Goal: Task Accomplishment & Management: Complete application form

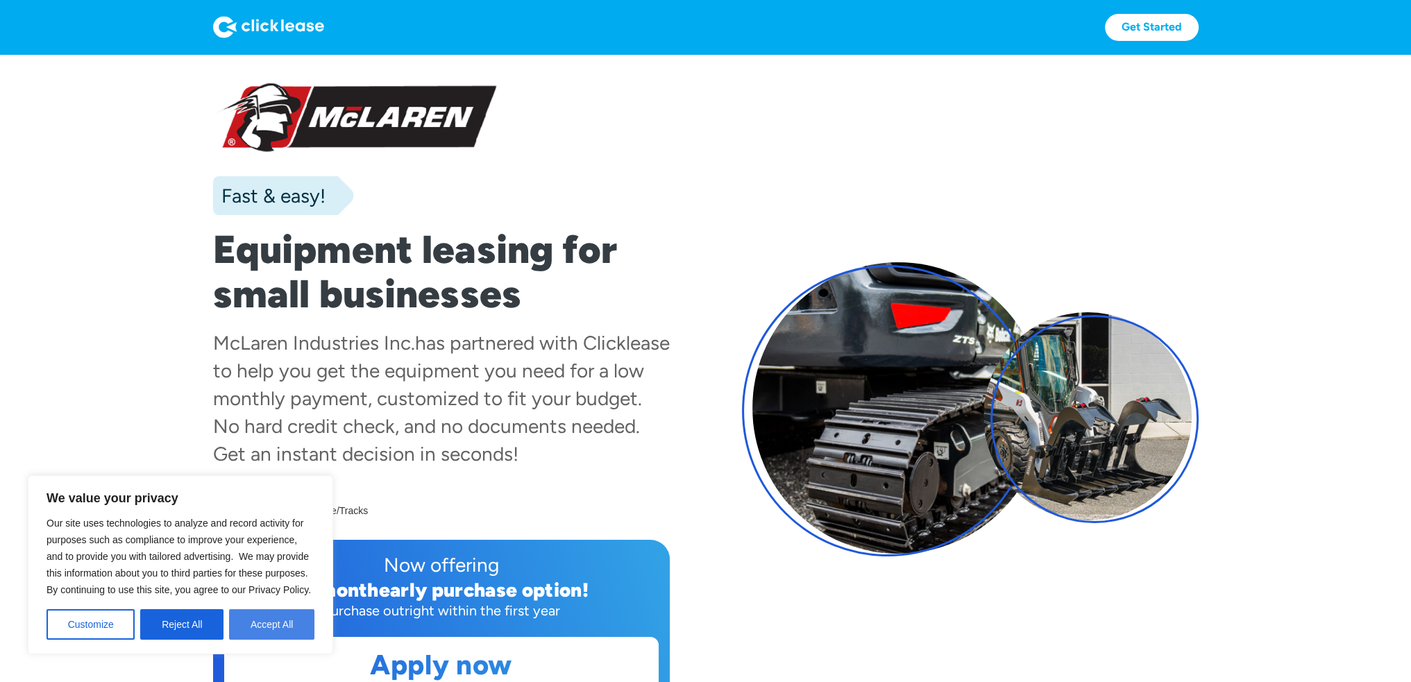
click at [258, 626] on button "Accept All" at bounding box center [271, 625] width 85 height 31
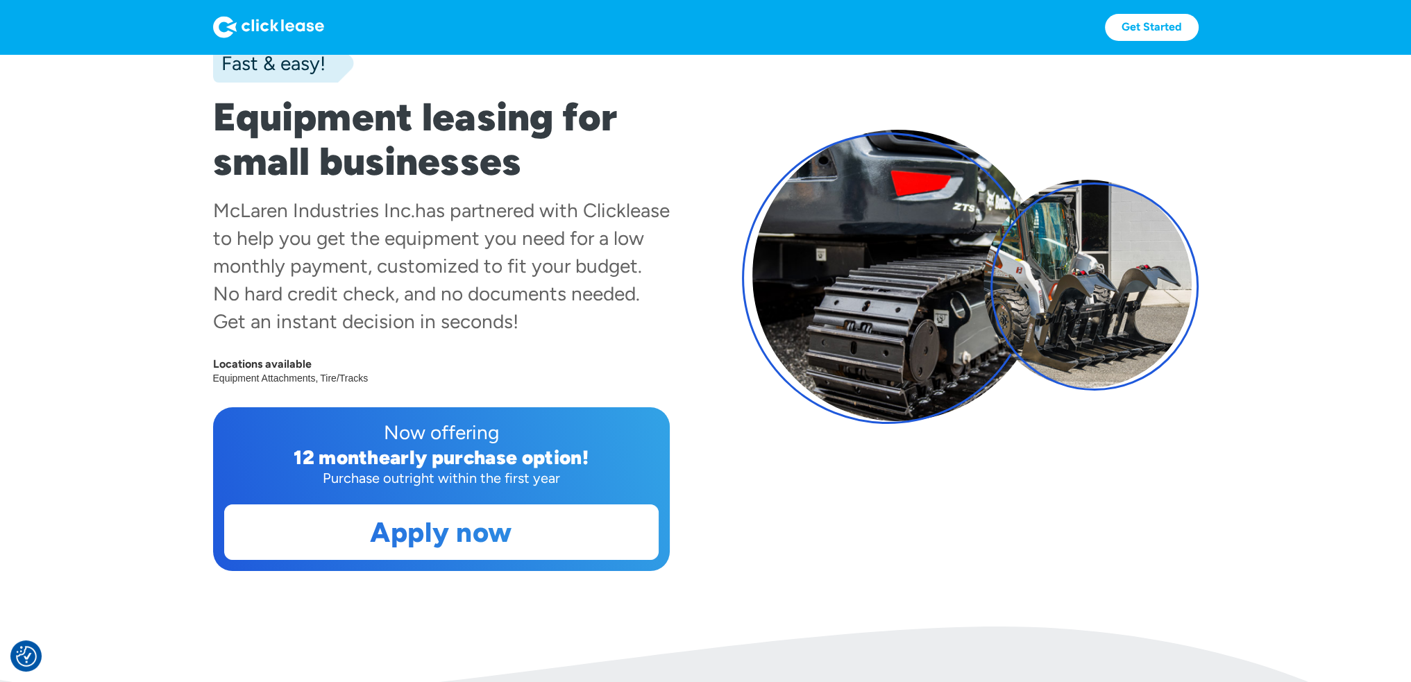
scroll to position [139, 0]
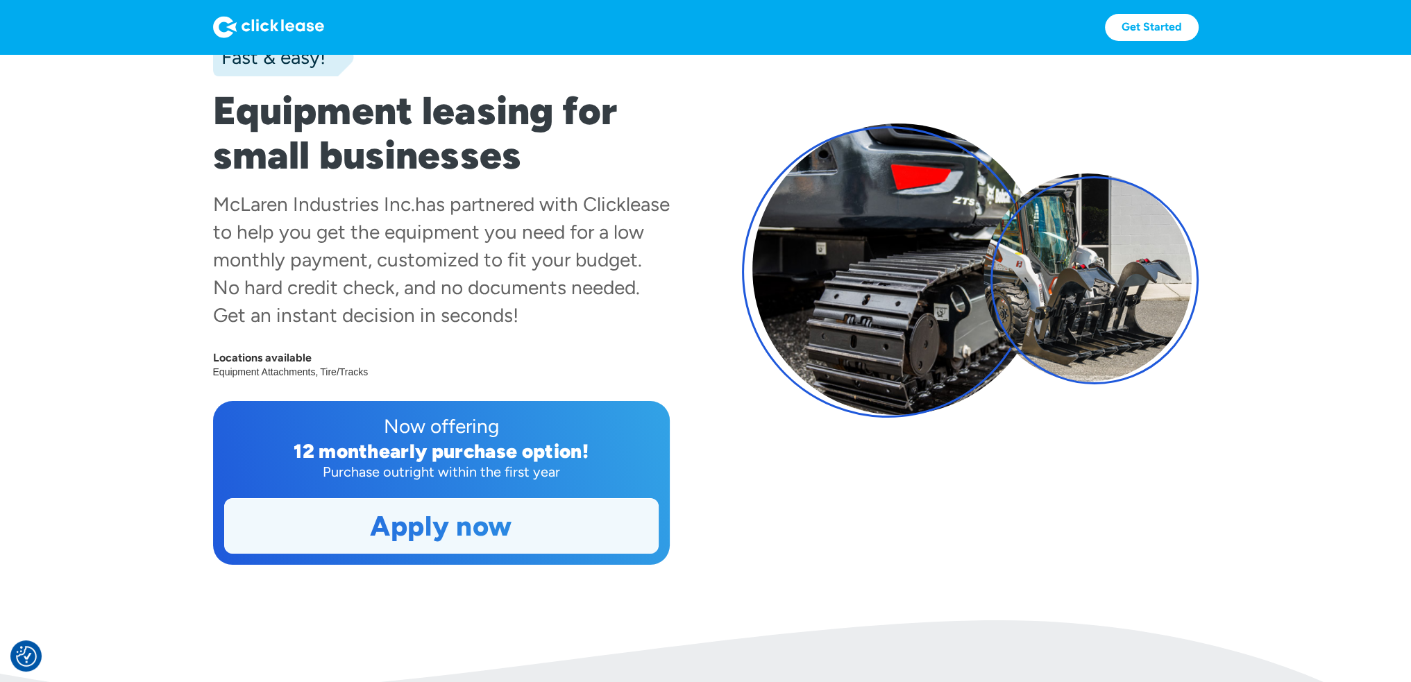
click at [524, 513] on link "Apply now" at bounding box center [441, 526] width 433 height 54
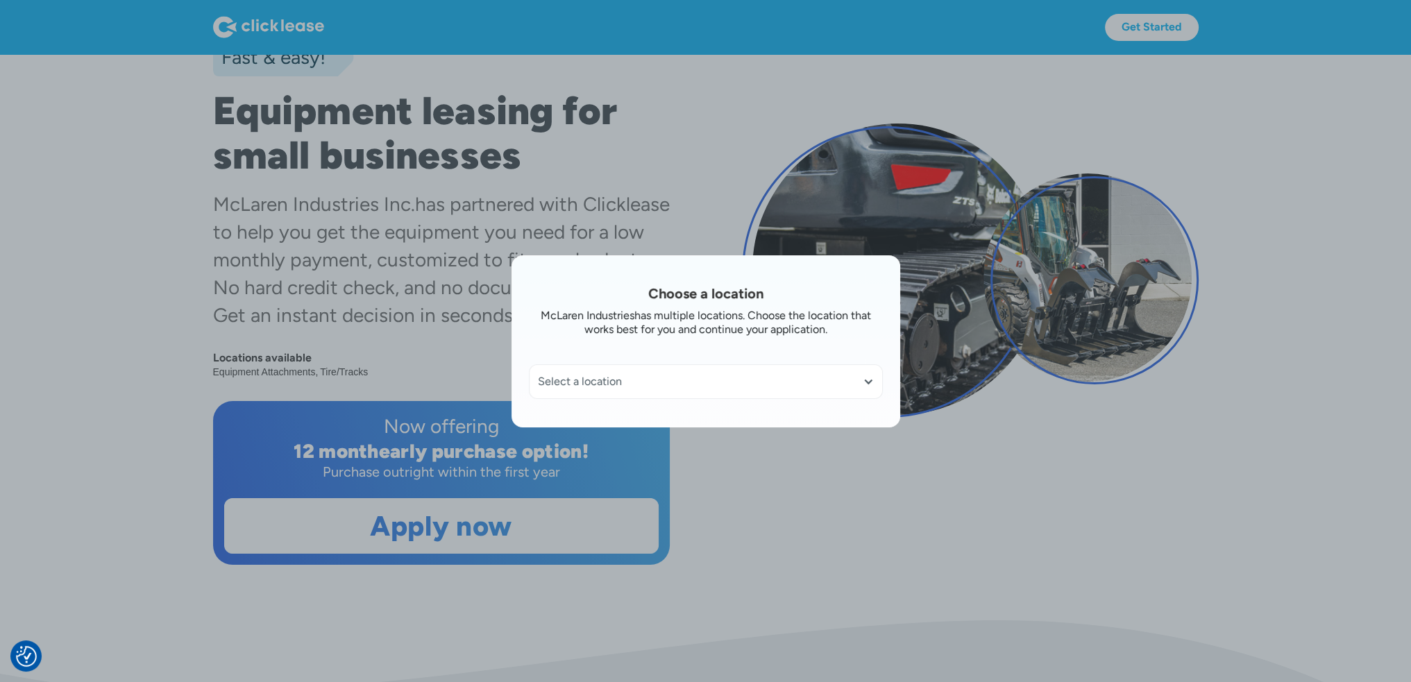
click at [873, 383] on div at bounding box center [868, 381] width 11 height 11
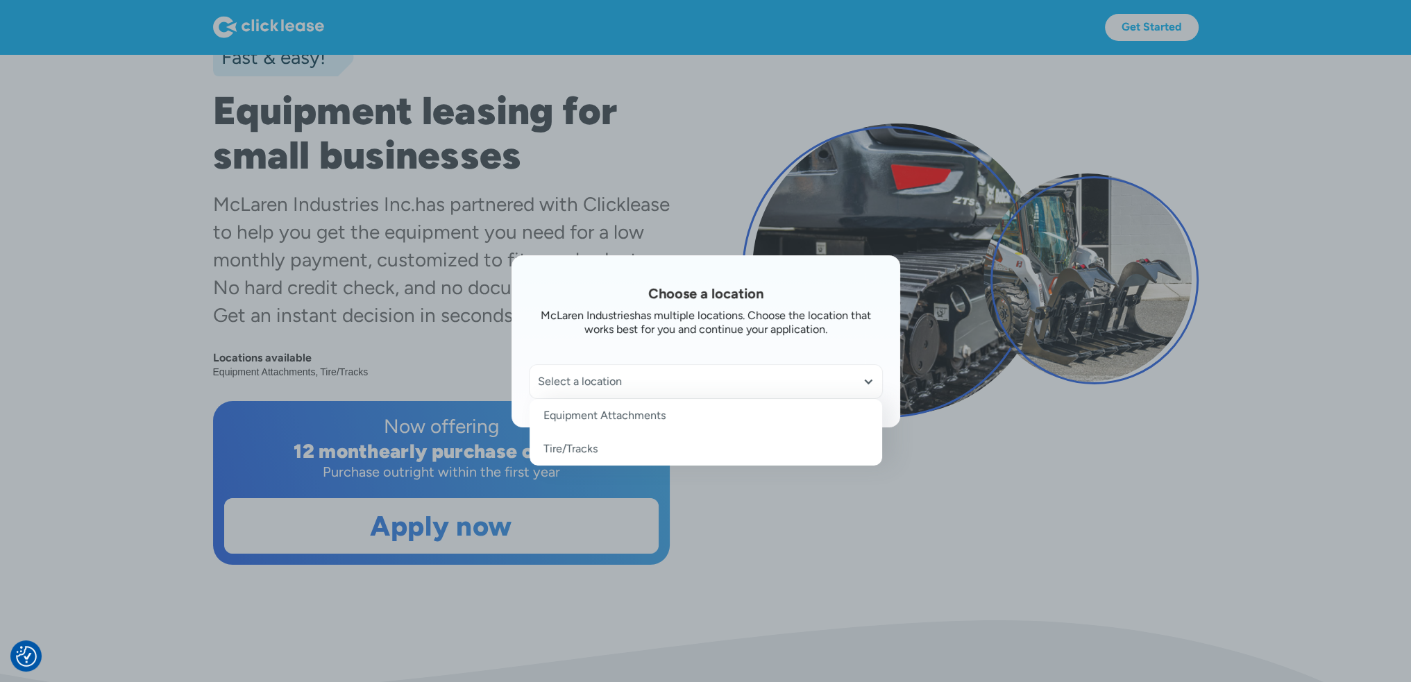
click at [593, 450] on link "Tire/Tracks" at bounding box center [706, 449] width 353 height 33
